Goal: Check status: Check status

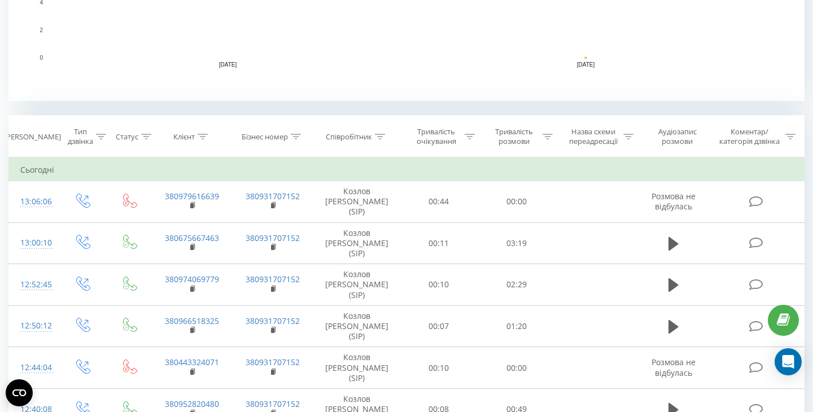
scroll to position [479, 0]
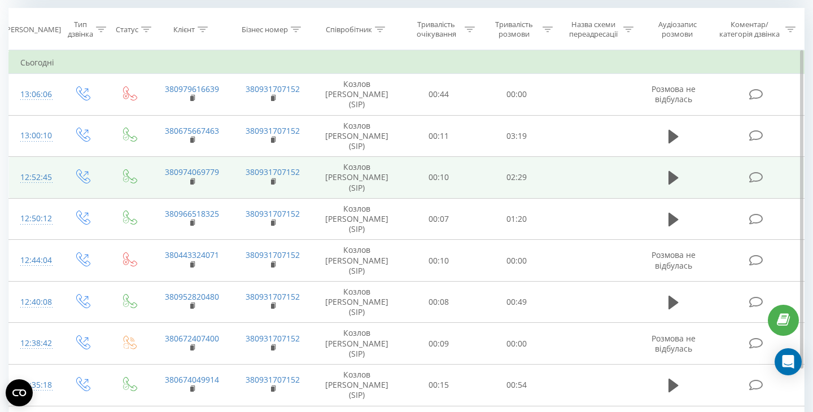
click at [375, 160] on td "Козлов [PERSON_NAME] (SIP)" at bounding box center [356, 178] width 87 height 42
click at [379, 163] on td "Козлов [PERSON_NAME] (SIP)" at bounding box center [356, 178] width 87 height 42
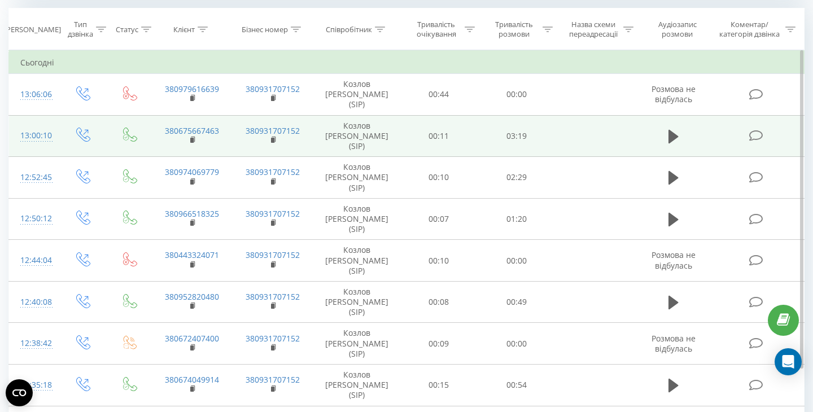
scroll to position [0, 0]
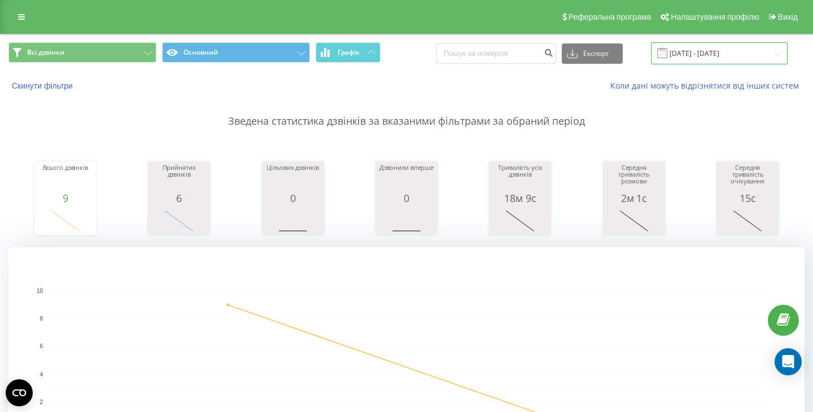
click at [690, 52] on input "[DATE] - [DATE]" at bounding box center [719, 53] width 137 height 22
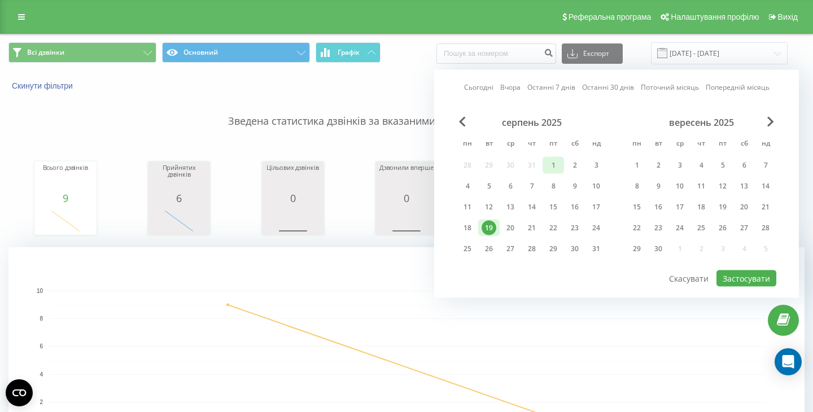
click at [549, 173] on div "1" at bounding box center [552, 165] width 21 height 17
click at [492, 230] on div "19" at bounding box center [488, 228] width 15 height 15
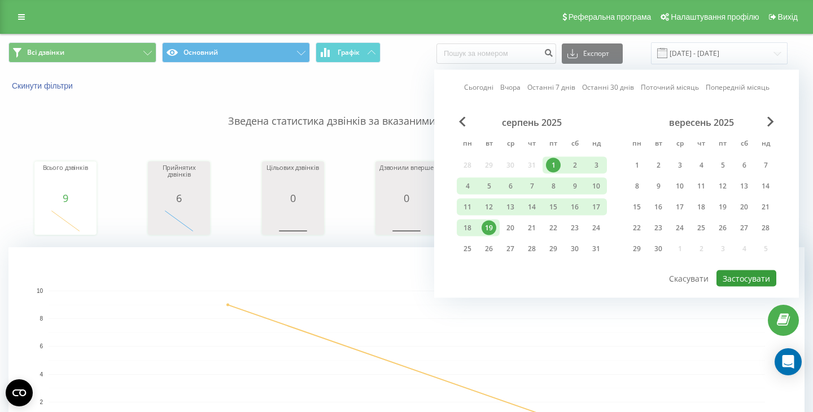
click at [730, 279] on button "Застосувати" at bounding box center [746, 278] width 60 height 16
type input "01.08.2025 - 19.08.2025"
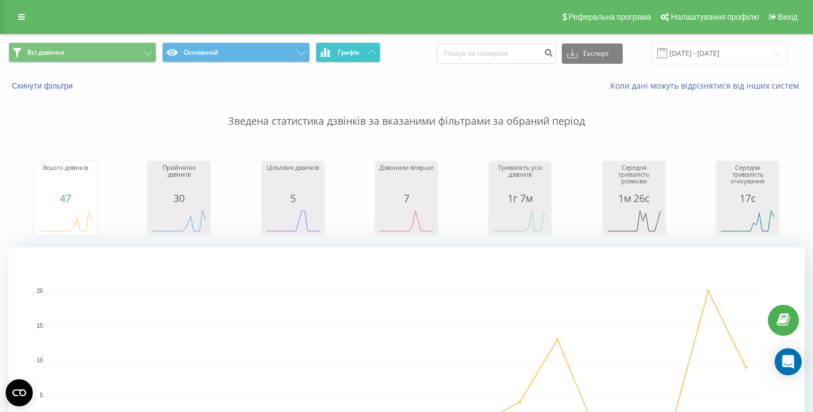
click at [364, 49] on button "Графік" at bounding box center [348, 52] width 65 height 20
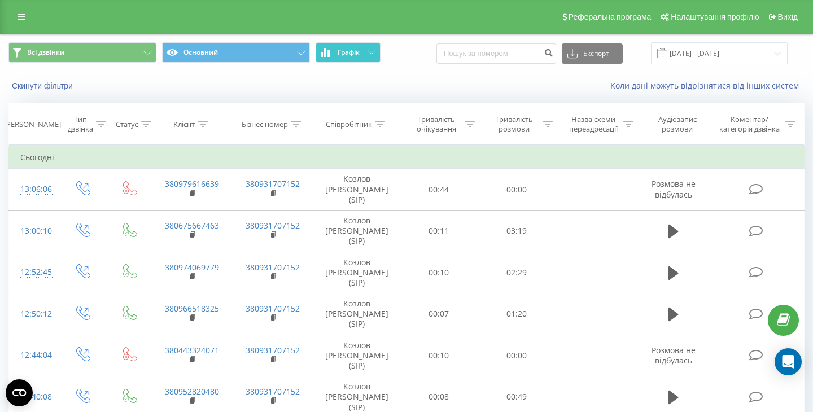
click at [364, 49] on button "Графік" at bounding box center [348, 52] width 65 height 20
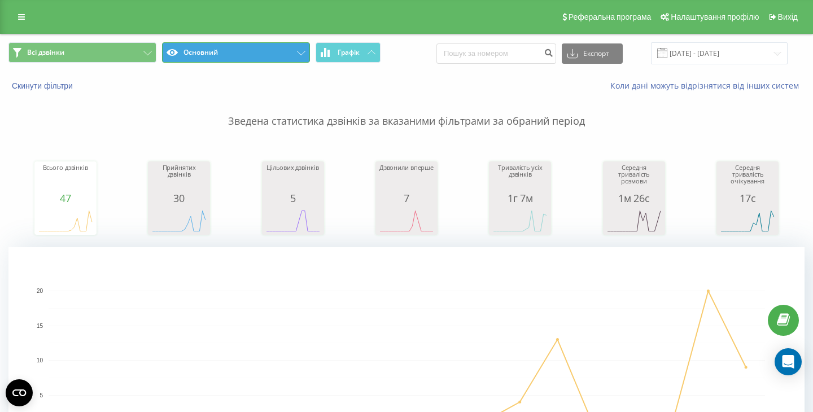
click at [281, 52] on button "Основний" at bounding box center [236, 52] width 148 height 20
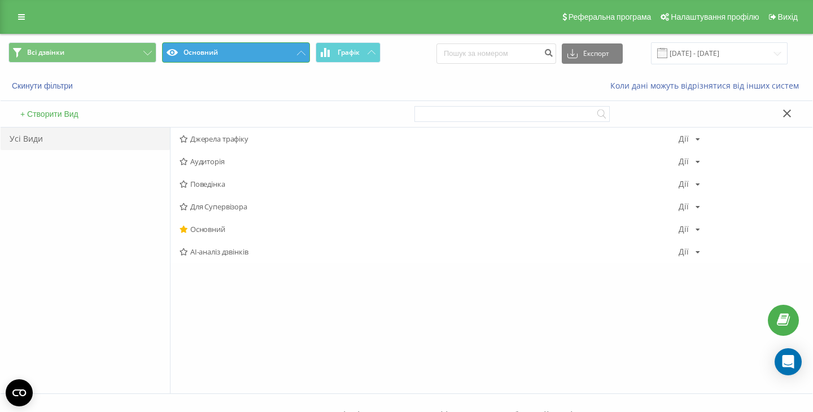
click at [281, 52] on button "Основний" at bounding box center [236, 52] width 148 height 20
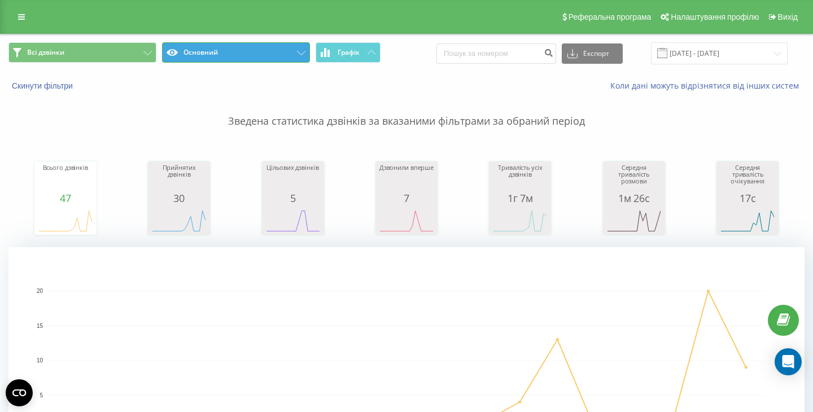
click at [281, 52] on button "Основний" at bounding box center [236, 52] width 148 height 20
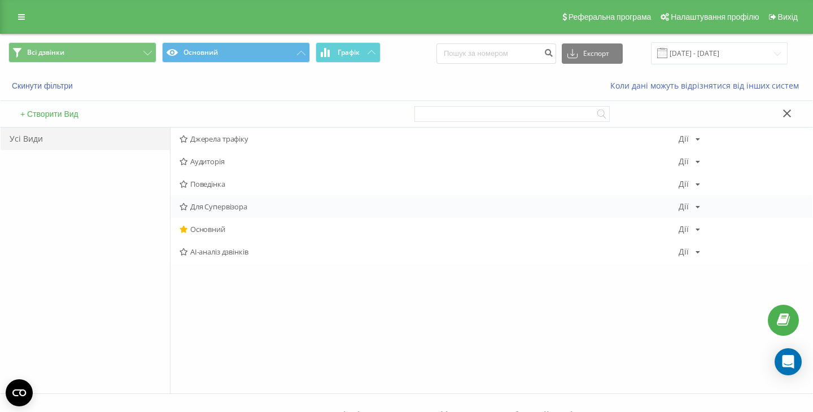
click at [700, 209] on div "Для Супервізора Дії Редагувати Копіювати Видалити За замовчуванням Поділитися" at bounding box center [491, 206] width 642 height 23
click at [695, 208] on icon at bounding box center [697, 207] width 5 height 7
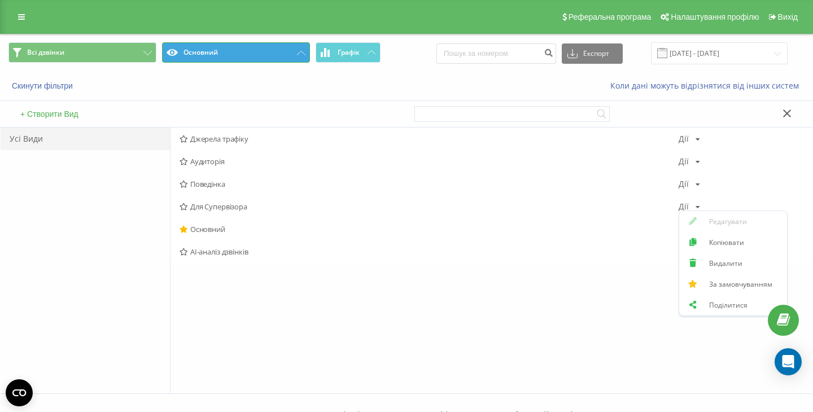
click at [253, 47] on button "Основний" at bounding box center [236, 52] width 148 height 20
